Goal: Task Accomplishment & Management: Complete application form

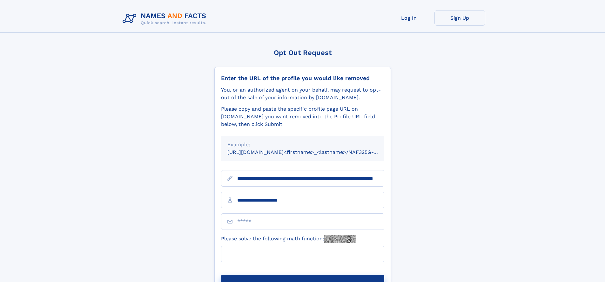
type input "**********"
type input "*"
click at [302, 275] on button "Submit Opt Out Request" at bounding box center [302, 285] width 163 height 20
